Goal: Navigation & Orientation: Find specific page/section

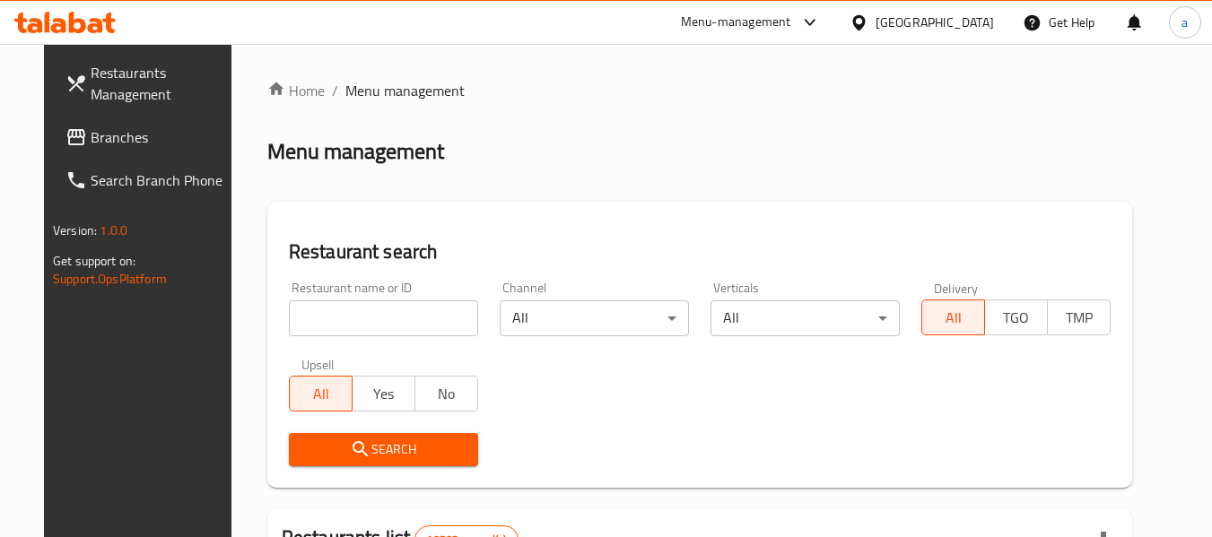
click at [71, 155] on link "Branches" at bounding box center [149, 137] width 196 height 43
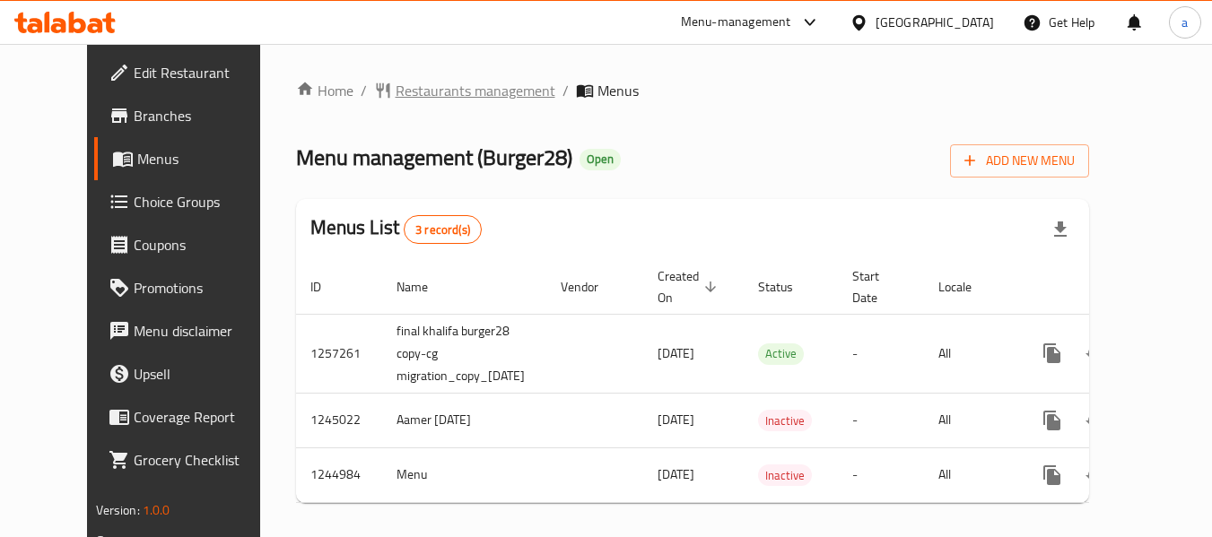
click at [411, 93] on span "Restaurants management" at bounding box center [476, 91] width 160 height 22
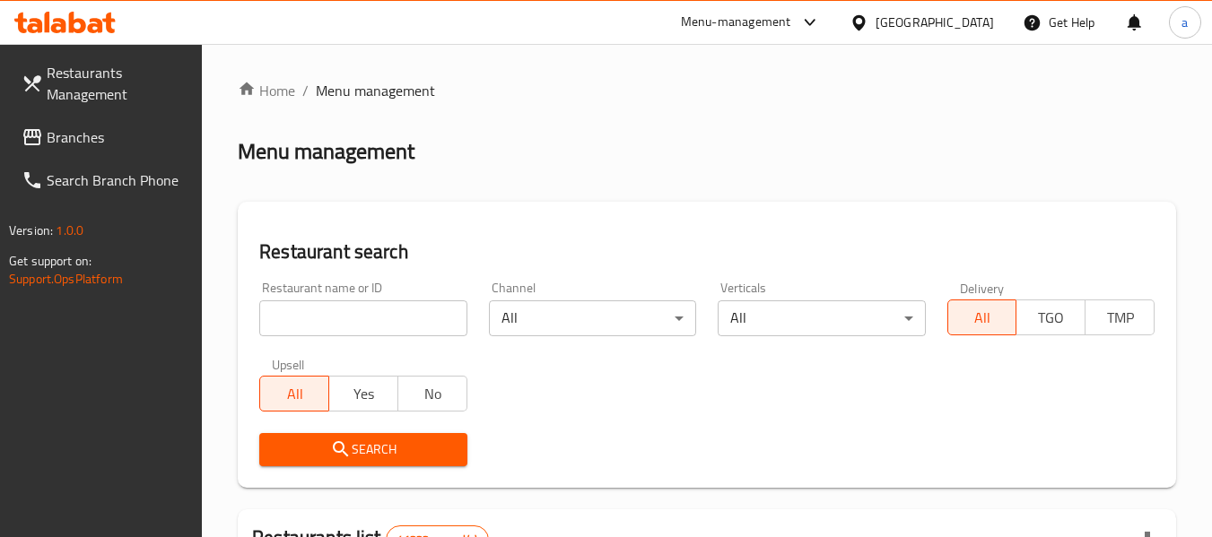
click at [72, 139] on span "Branches" at bounding box center [118, 138] width 142 height 22
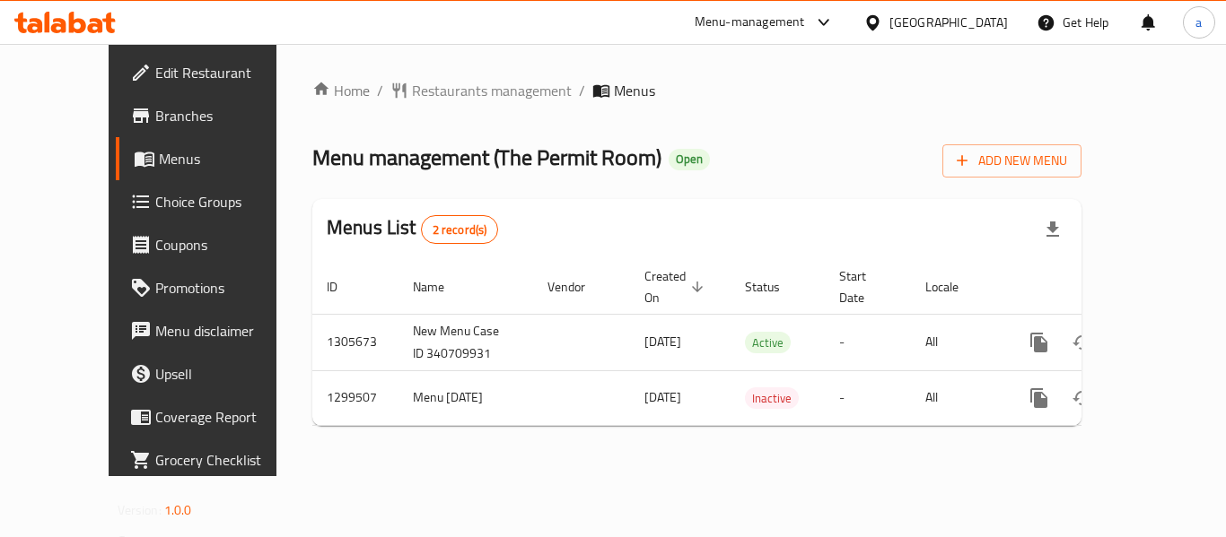
click at [418, 104] on div "Home / Restaurants management / Menus Menu management ( The Permit Room ) Open …" at bounding box center [696, 260] width 769 height 361
click at [476, 84] on span "Restaurants management" at bounding box center [492, 91] width 160 height 22
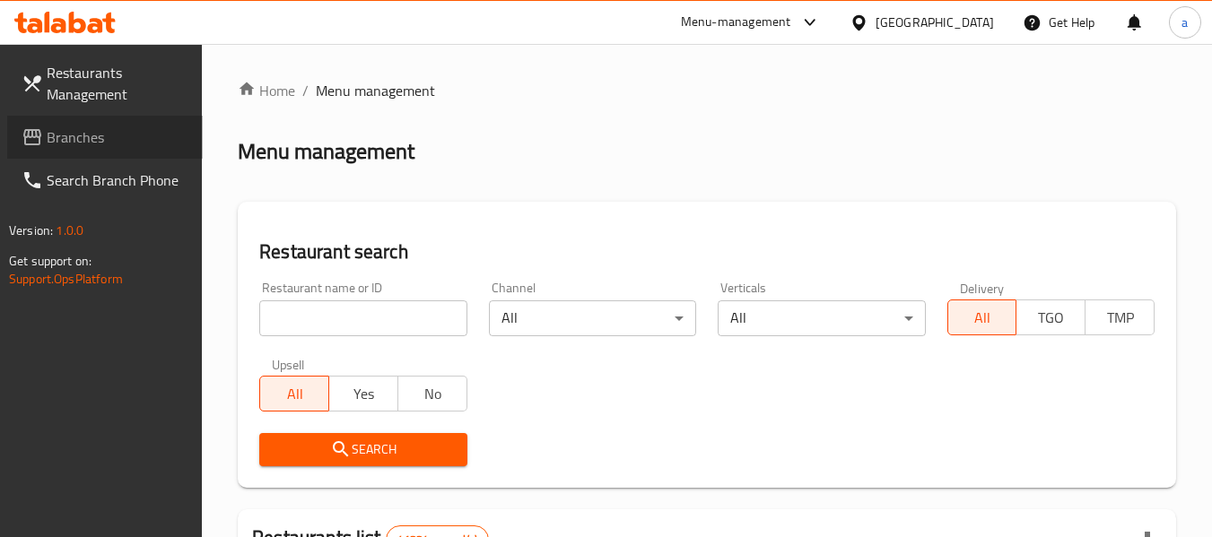
click at [98, 138] on span "Branches" at bounding box center [118, 138] width 142 height 22
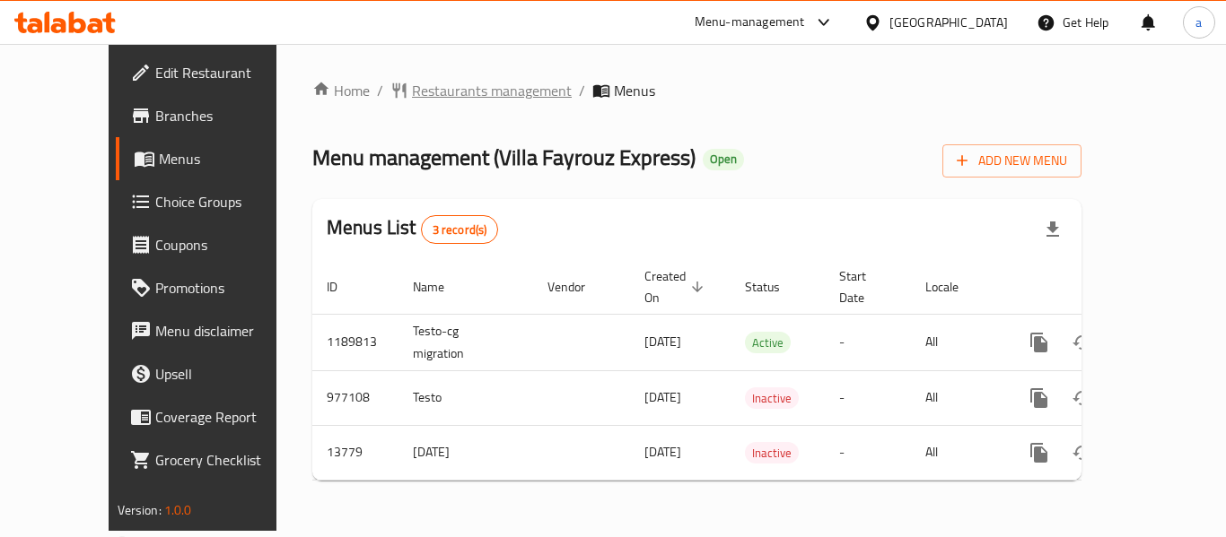
click at [459, 84] on span "Restaurants management" at bounding box center [492, 91] width 160 height 22
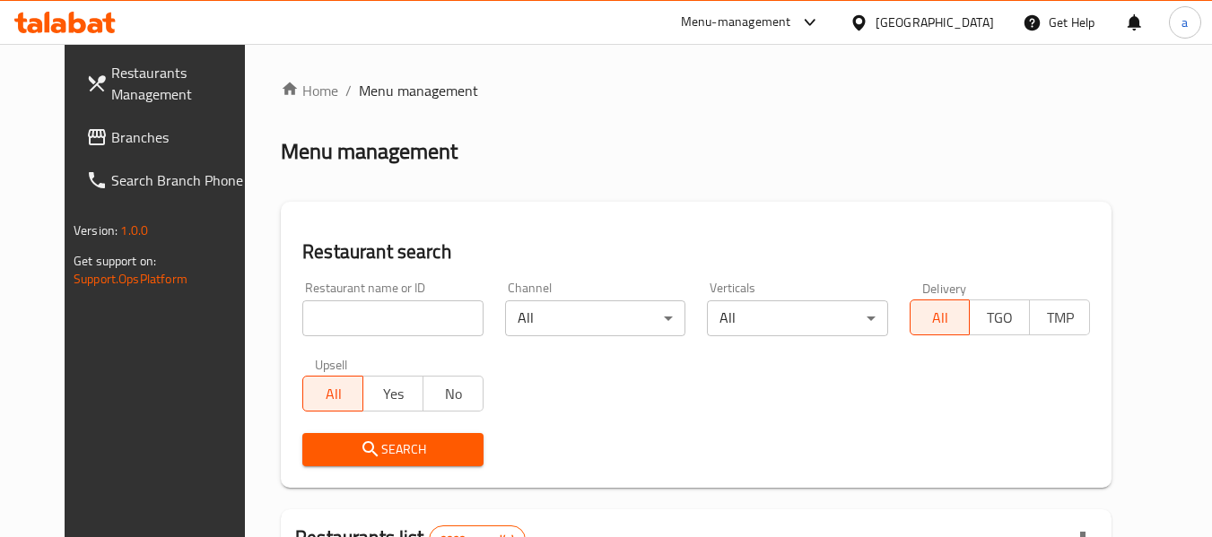
click at [111, 147] on span "Branches" at bounding box center [182, 138] width 142 height 22
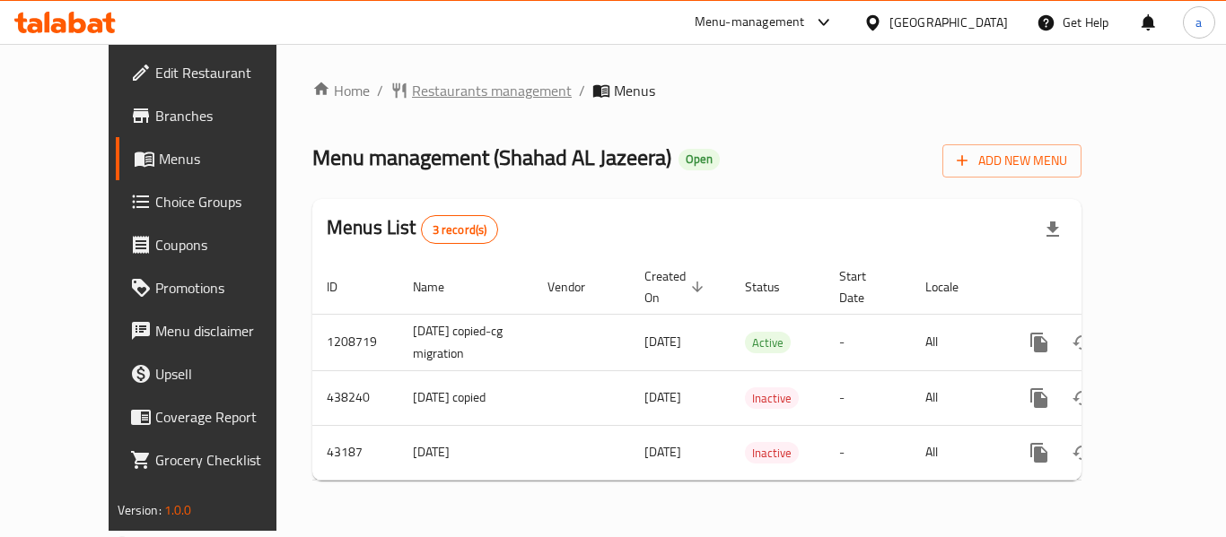
click at [459, 101] on span "Restaurants management" at bounding box center [492, 91] width 160 height 22
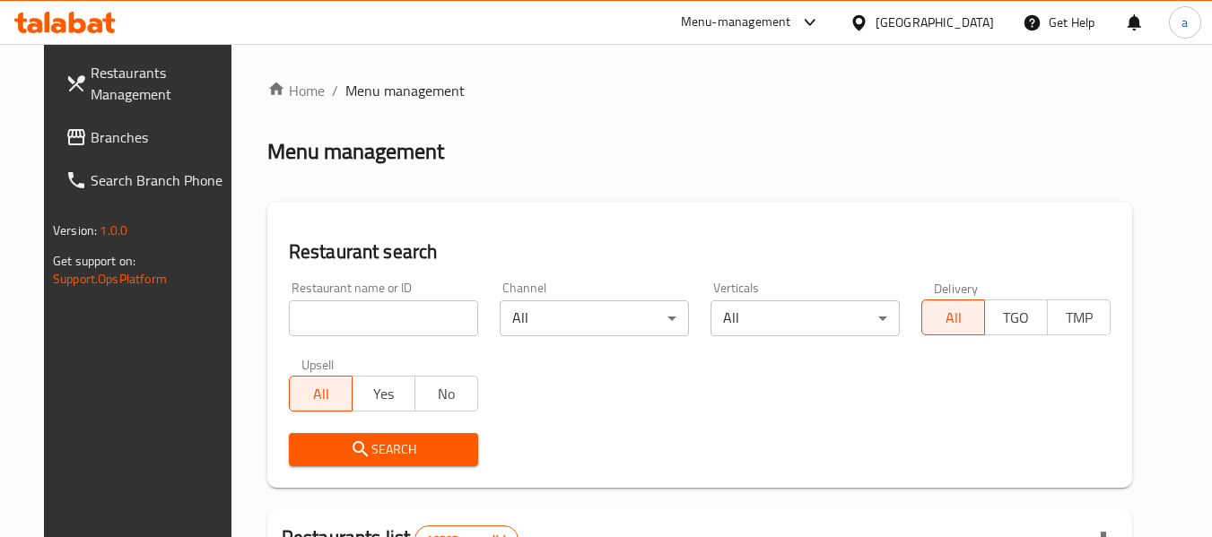
click at [101, 137] on span "Branches" at bounding box center [162, 138] width 142 height 22
